Goal: Information Seeking & Learning: Get advice/opinions

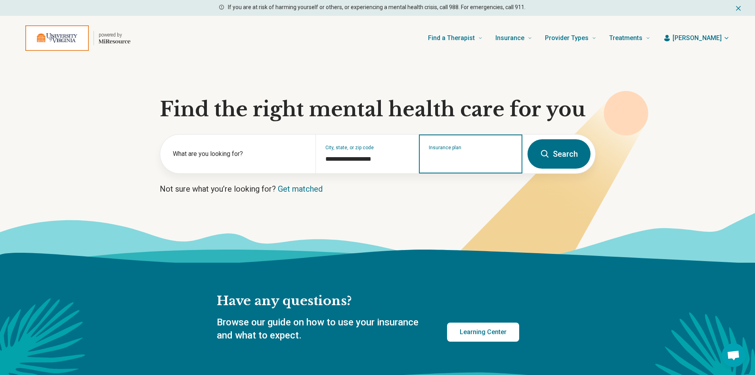
drag, startPoint x: 469, startPoint y: 157, endPoint x: 584, endPoint y: 154, distance: 115.4
click at [522, 156] on div "Insurance plan" at bounding box center [470, 153] width 103 height 39
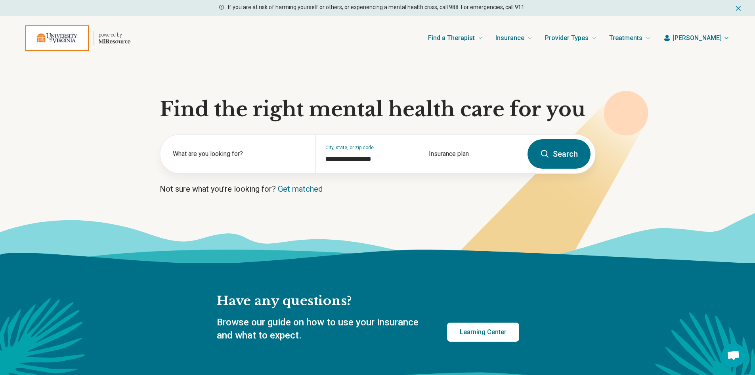
click at [556, 153] on button "Search" at bounding box center [559, 153] width 63 height 29
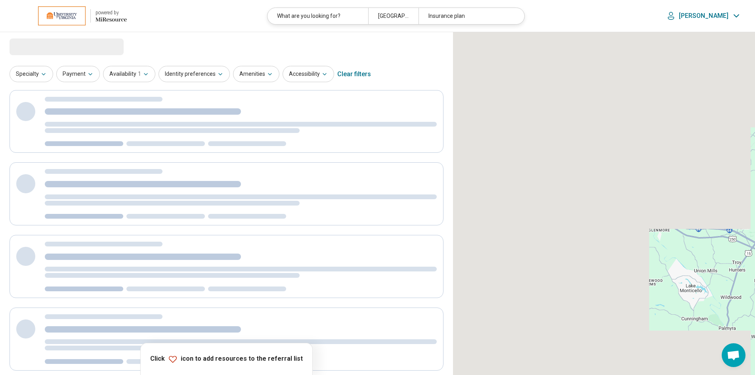
select select "***"
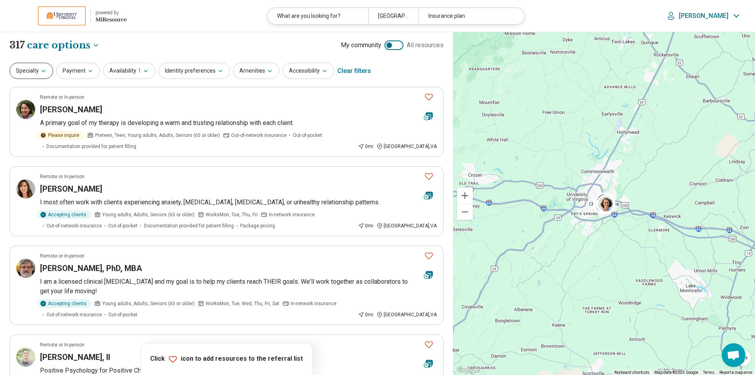
click at [41, 71] on icon "button" at bounding box center [43, 71] width 6 height 6
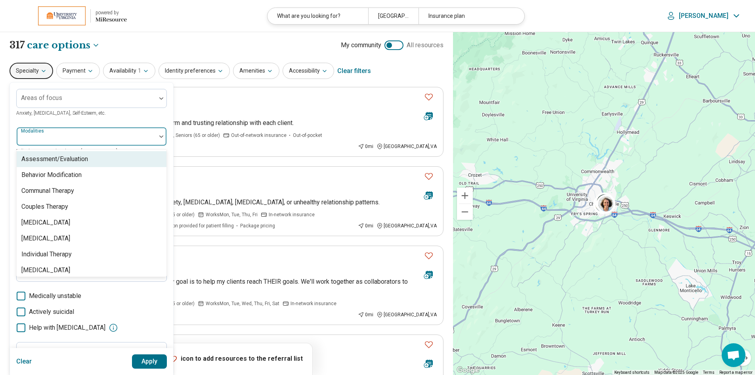
click at [156, 138] on div at bounding box center [161, 136] width 10 height 18
click at [170, 152] on div "Areas of focus Anxiety, [MEDICAL_DATA], Self-Esteem, etc. 8 results available. …" at bounding box center [91, 243] width 163 height 323
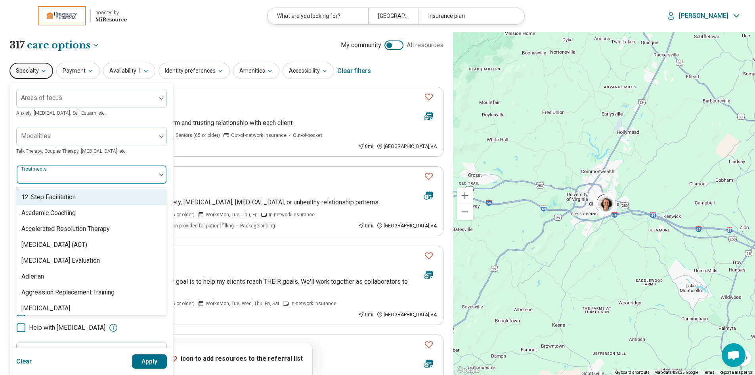
click at [148, 176] on div at bounding box center [86, 177] width 133 height 11
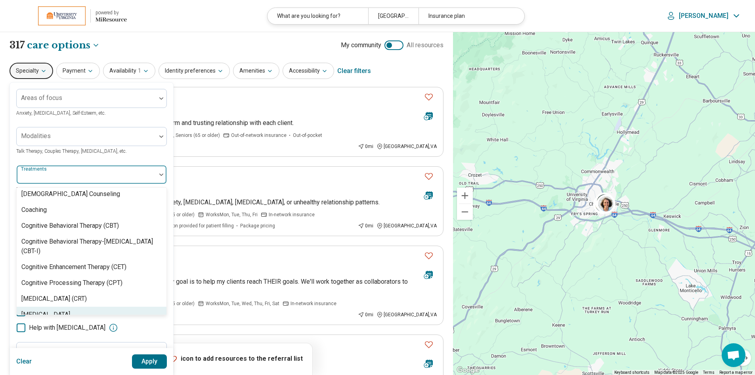
scroll to position [317, 0]
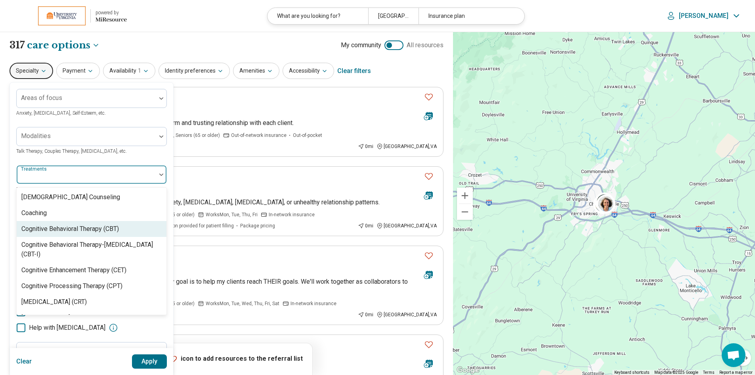
click at [52, 234] on div "Cognitive Behavioral Therapy (CBT)" at bounding box center [70, 229] width 98 height 10
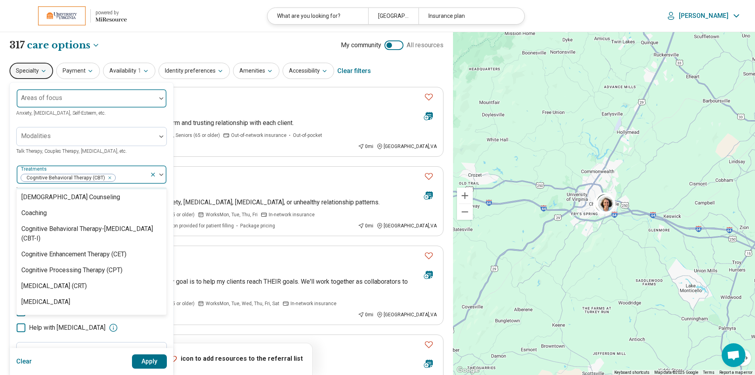
click at [153, 98] on div at bounding box center [86, 101] width 133 height 11
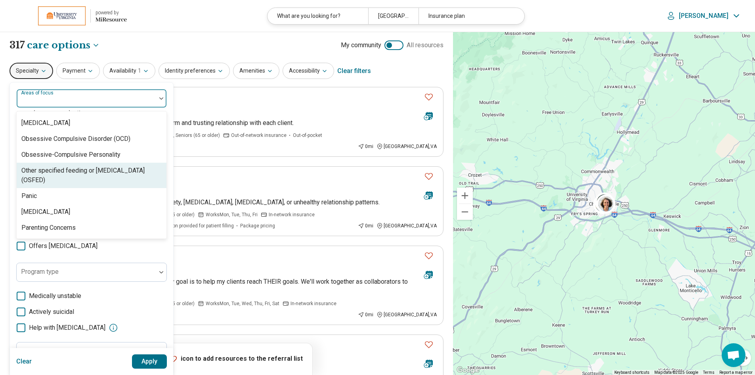
scroll to position [872, 0]
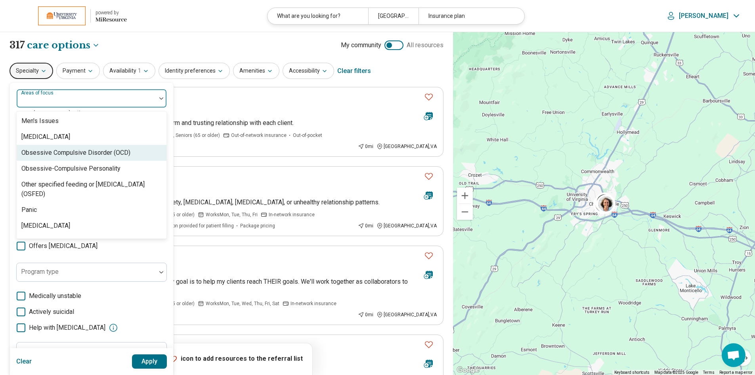
click at [115, 154] on div "Obsessive Compulsive Disorder (OCD)" at bounding box center [75, 153] width 109 height 10
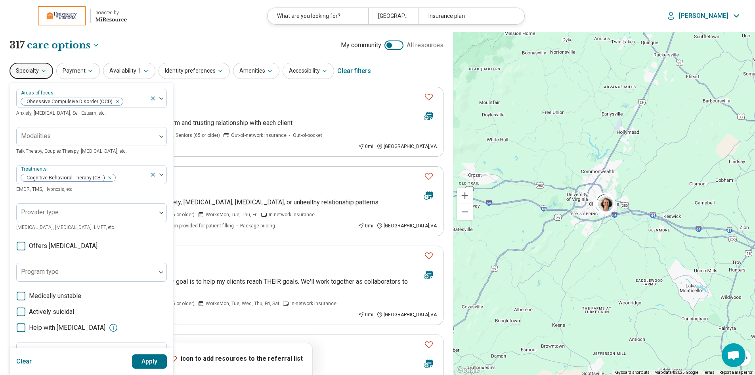
click at [149, 360] on button "Apply" at bounding box center [149, 361] width 35 height 14
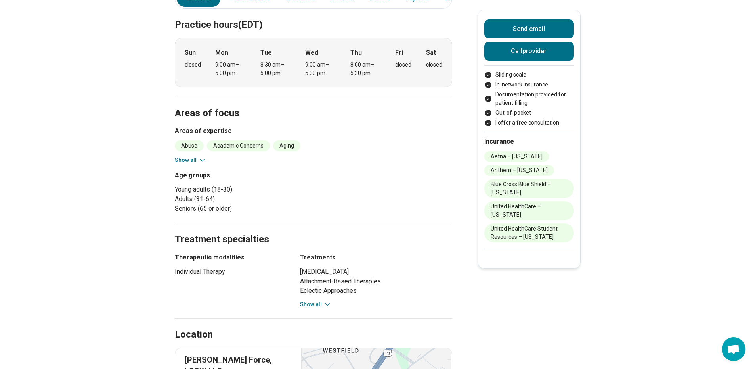
scroll to position [278, 0]
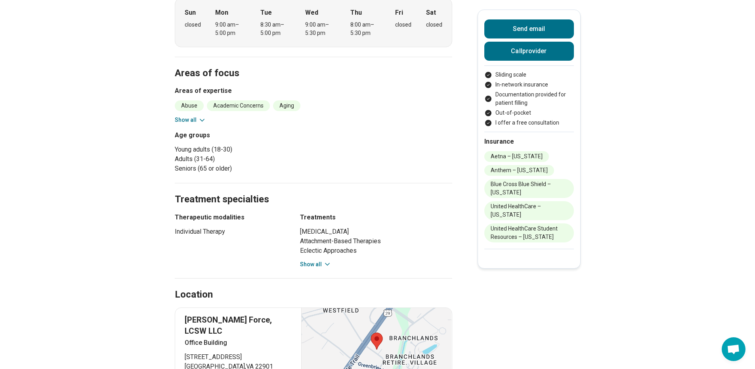
click at [201, 120] on icon at bounding box center [202, 120] width 8 height 8
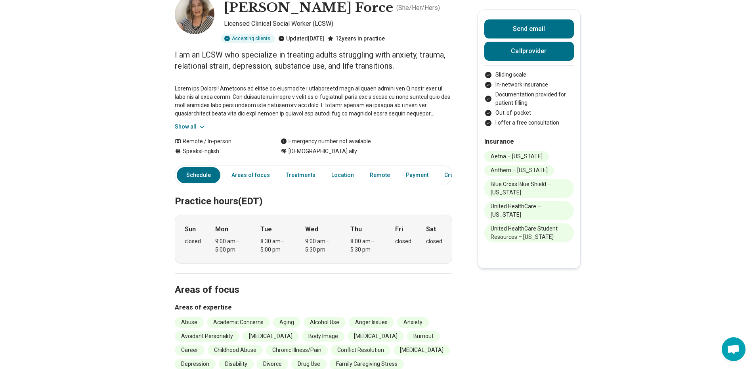
scroll to position [0, 0]
